Goal: Share content

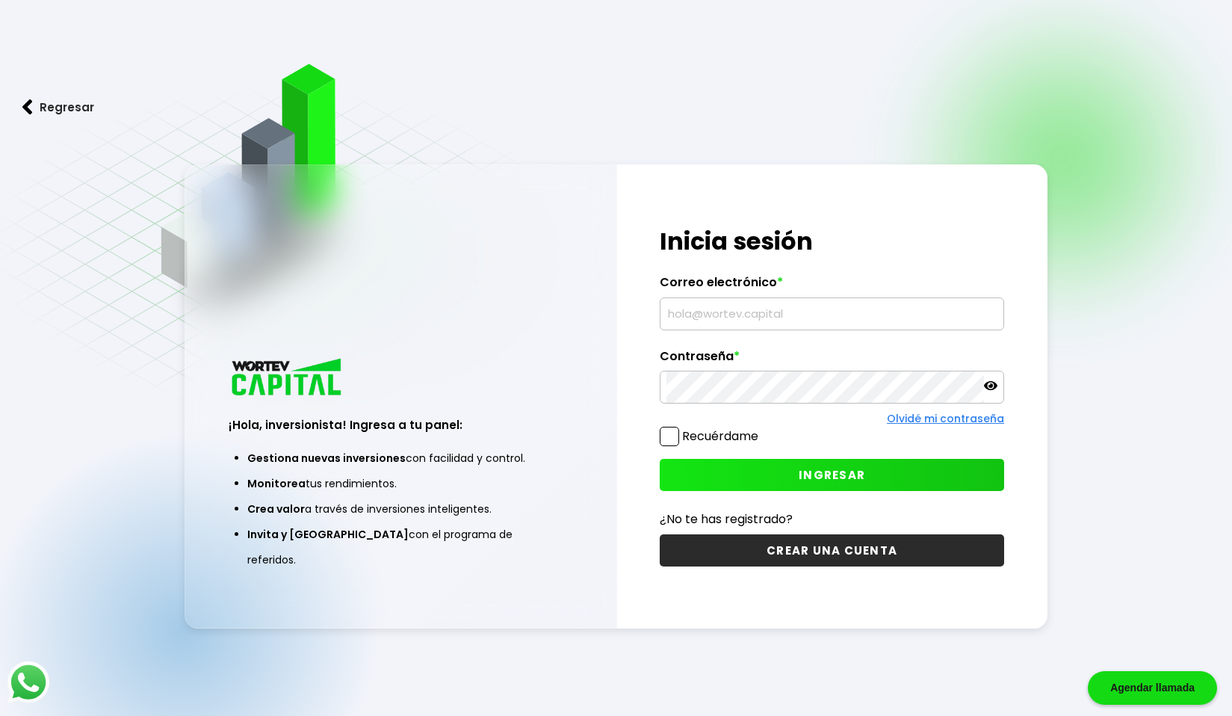
scroll to position [75, 0]
click at [782, 324] on input "text" at bounding box center [832, 313] width 331 height 31
type input "gm.alex.pm@gmail.com"
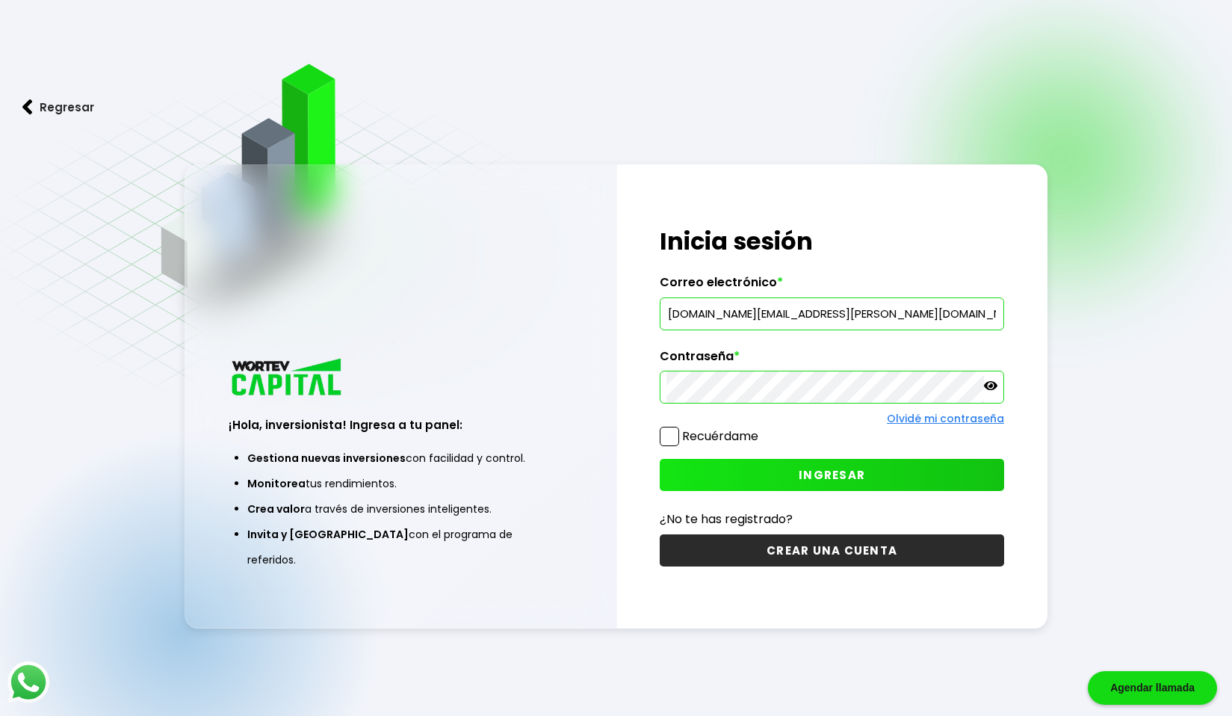
click at [810, 486] on button "INGRESAR" at bounding box center [832, 475] width 344 height 32
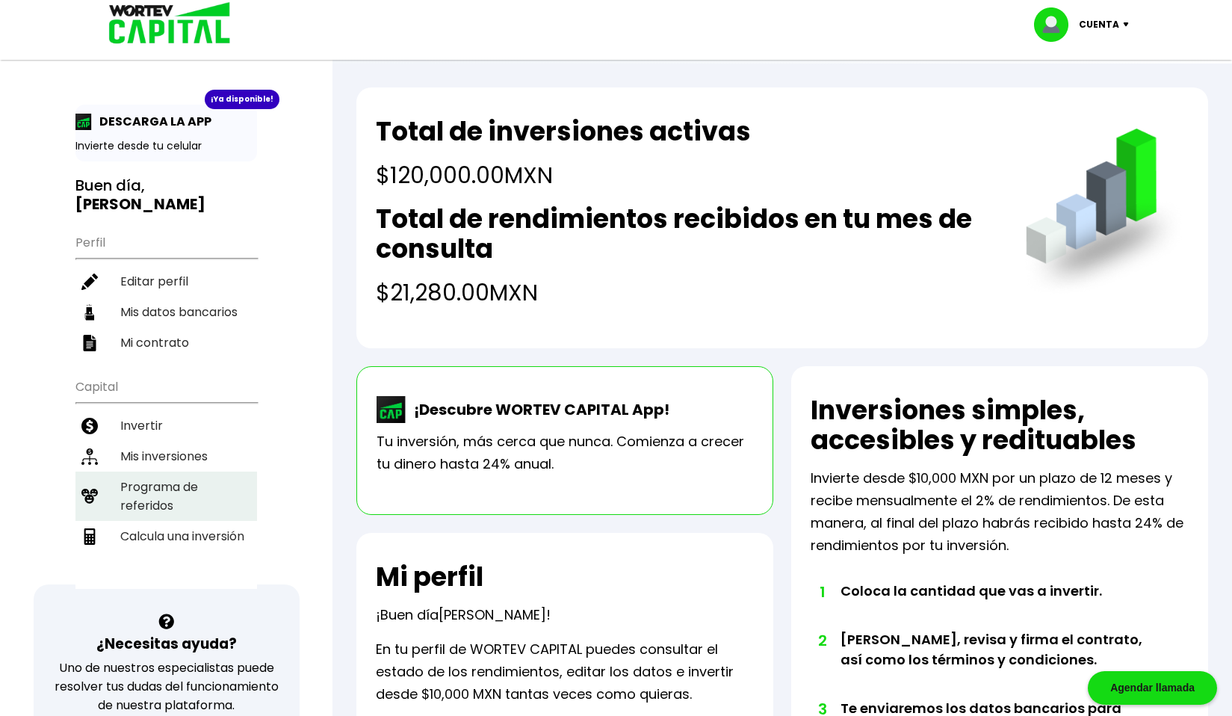
click at [128, 473] on li "Programa de referidos" at bounding box center [166, 496] width 182 height 49
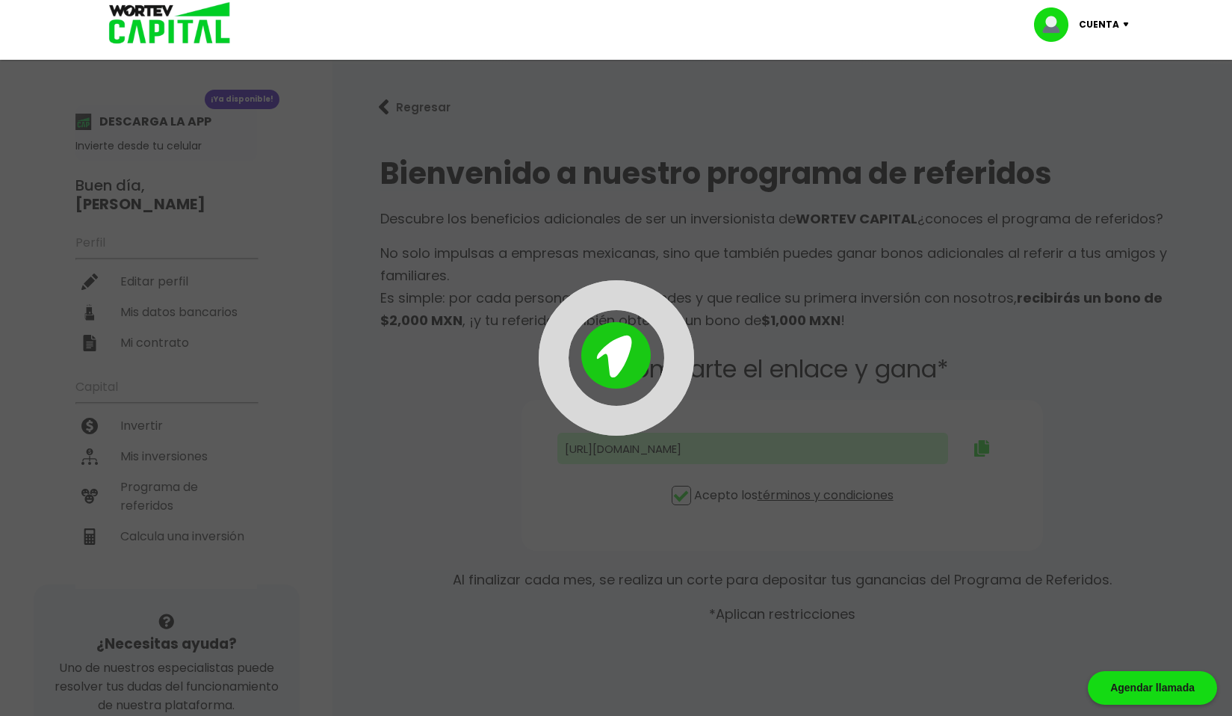
type input "https://panel-mx.wortev.capital/register?ref=gm.alex.pm"
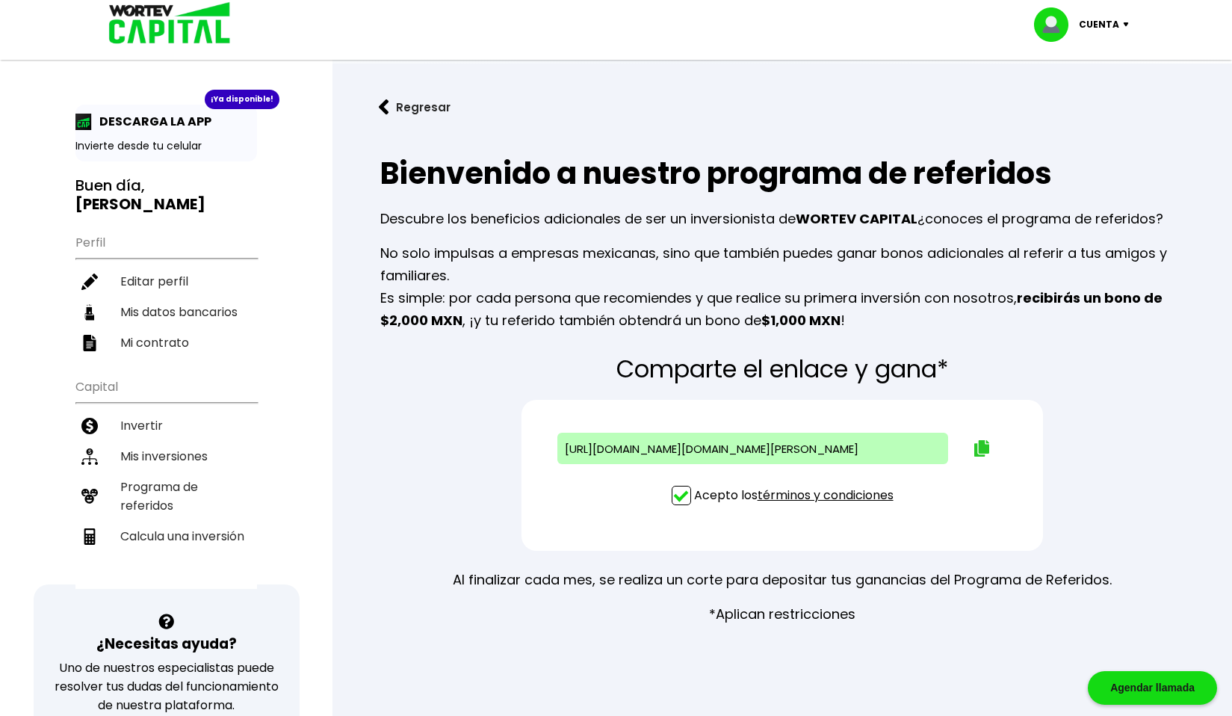
click at [985, 447] on img at bounding box center [981, 448] width 15 height 16
click at [1098, 21] on p "Cuenta" at bounding box center [1099, 24] width 40 height 22
click at [1078, 95] on li "Cerrar sesión" at bounding box center [1084, 99] width 120 height 31
